Goal: Information Seeking & Learning: Learn about a topic

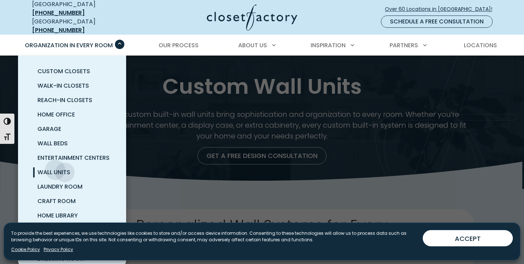
click at [55, 168] on span "Wall Units" at bounding box center [53, 172] width 33 height 8
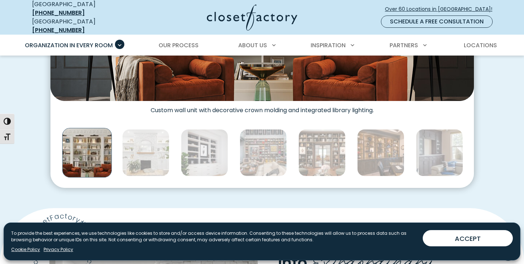
scroll to position [385, 0]
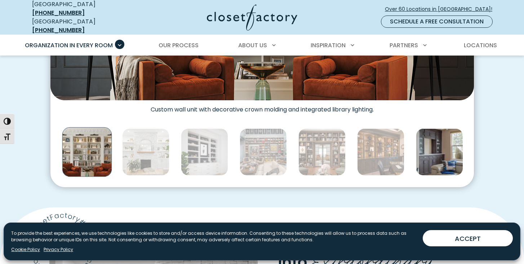
click at [427, 140] on img "Thumbnail Gallery" at bounding box center [439, 151] width 47 height 47
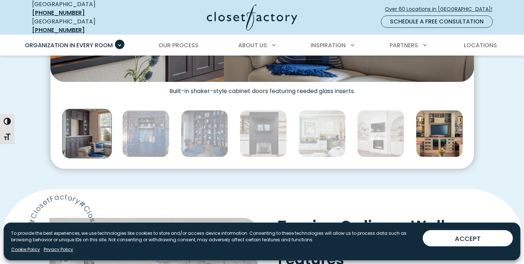
scroll to position [405, 0]
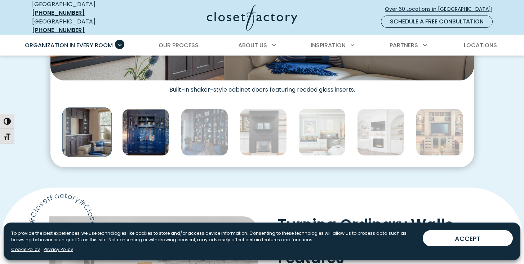
click at [151, 130] on img "Thumbnail Gallery" at bounding box center [145, 132] width 47 height 47
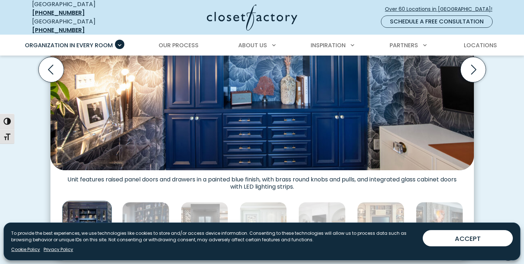
scroll to position [309, 0]
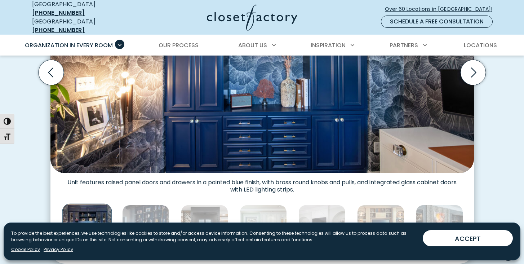
click at [212, 119] on img "Thumbnail Gallery" at bounding box center [262, 62] width 424 height 222
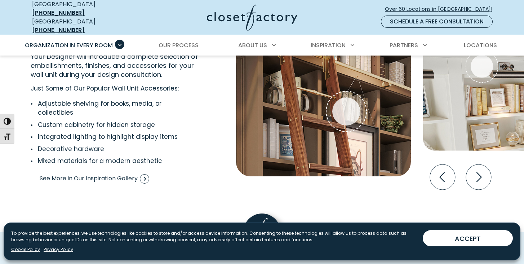
scroll to position [1477, 0]
